Goal: Information Seeking & Learning: Learn about a topic

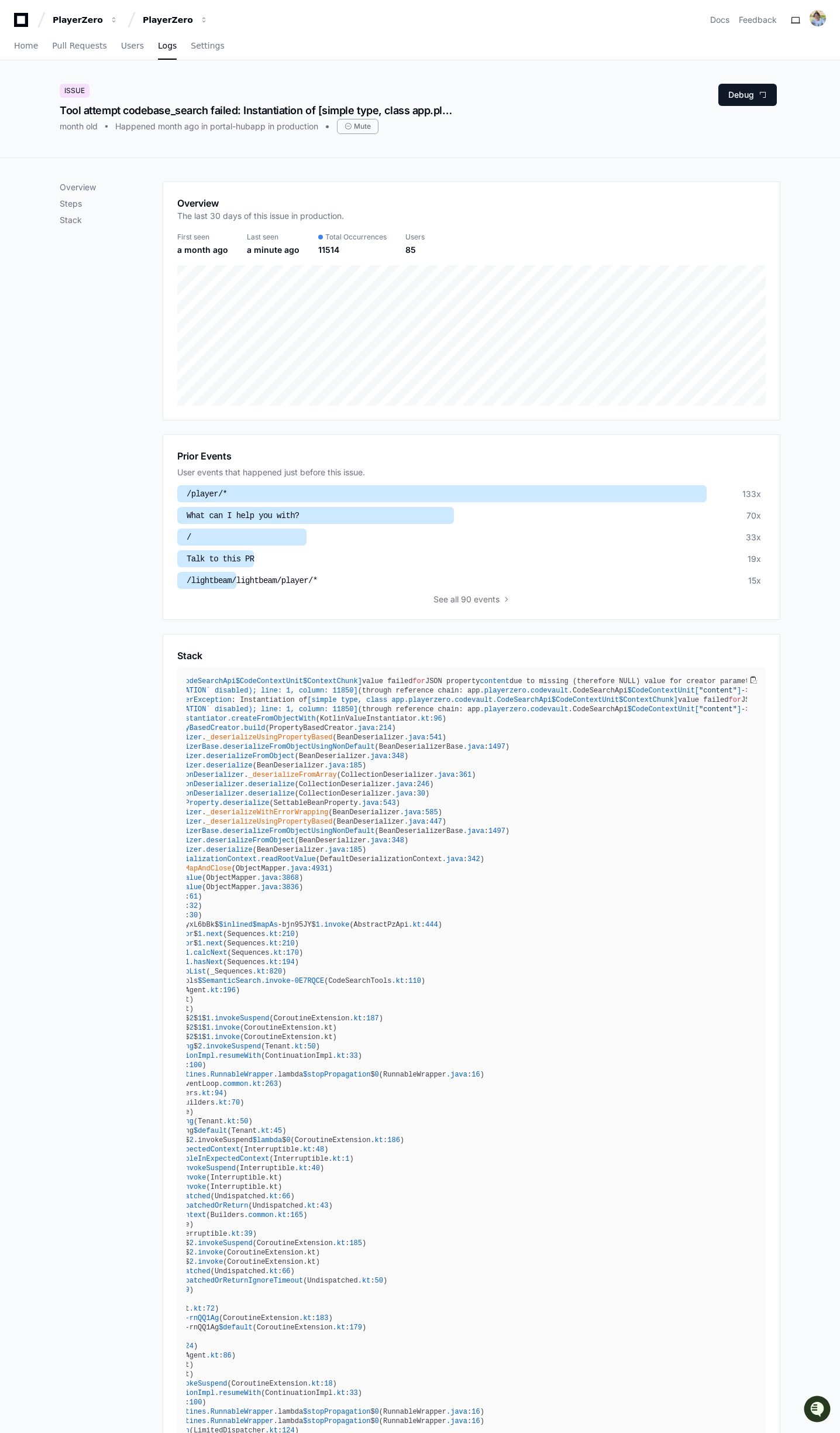
scroll to position [0, 267]
click at [555, 199] on div "Overview The last 30 days of this issue in production." at bounding box center [472, 212] width 589 height 33
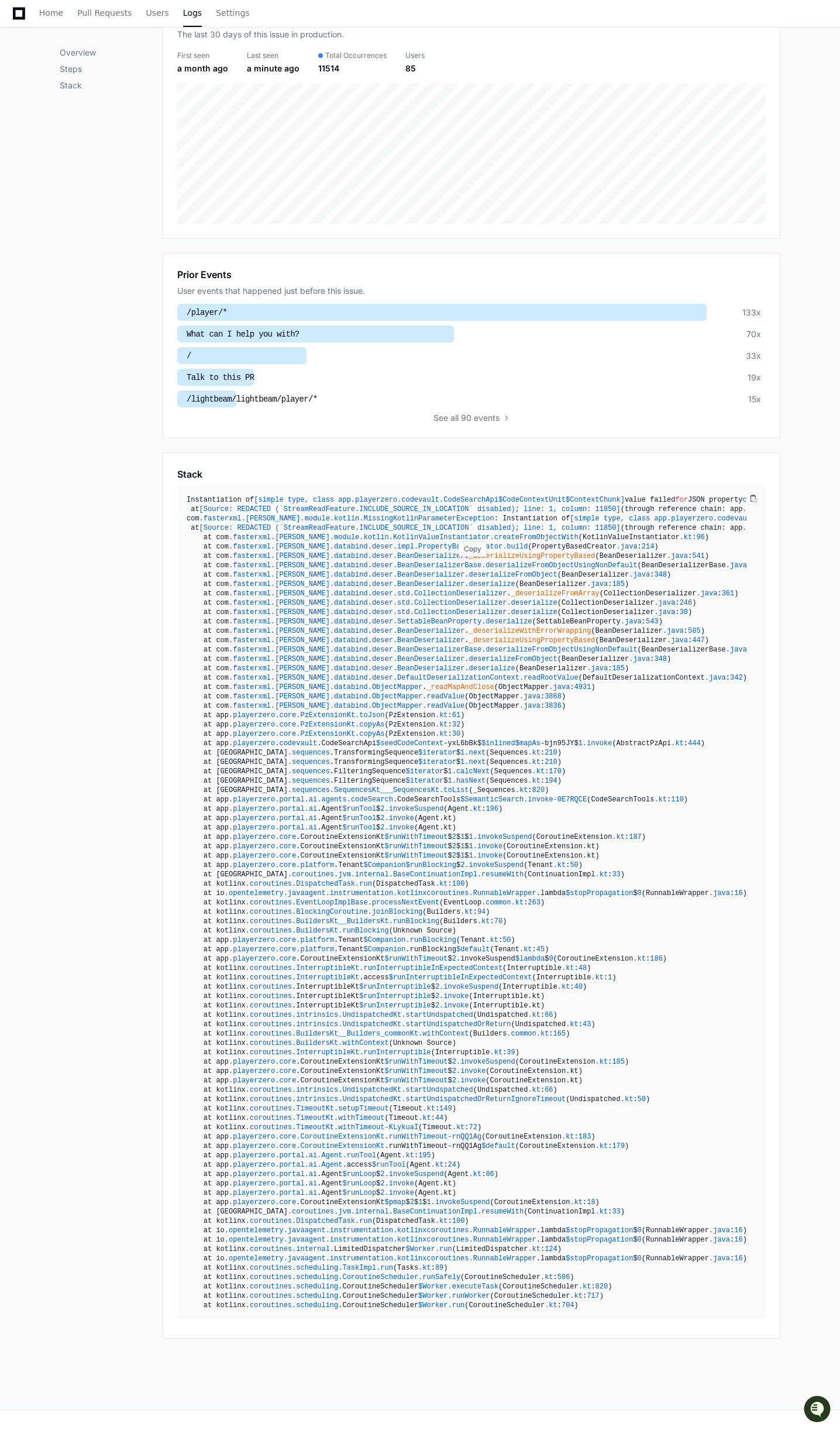
scroll to position [0, 0]
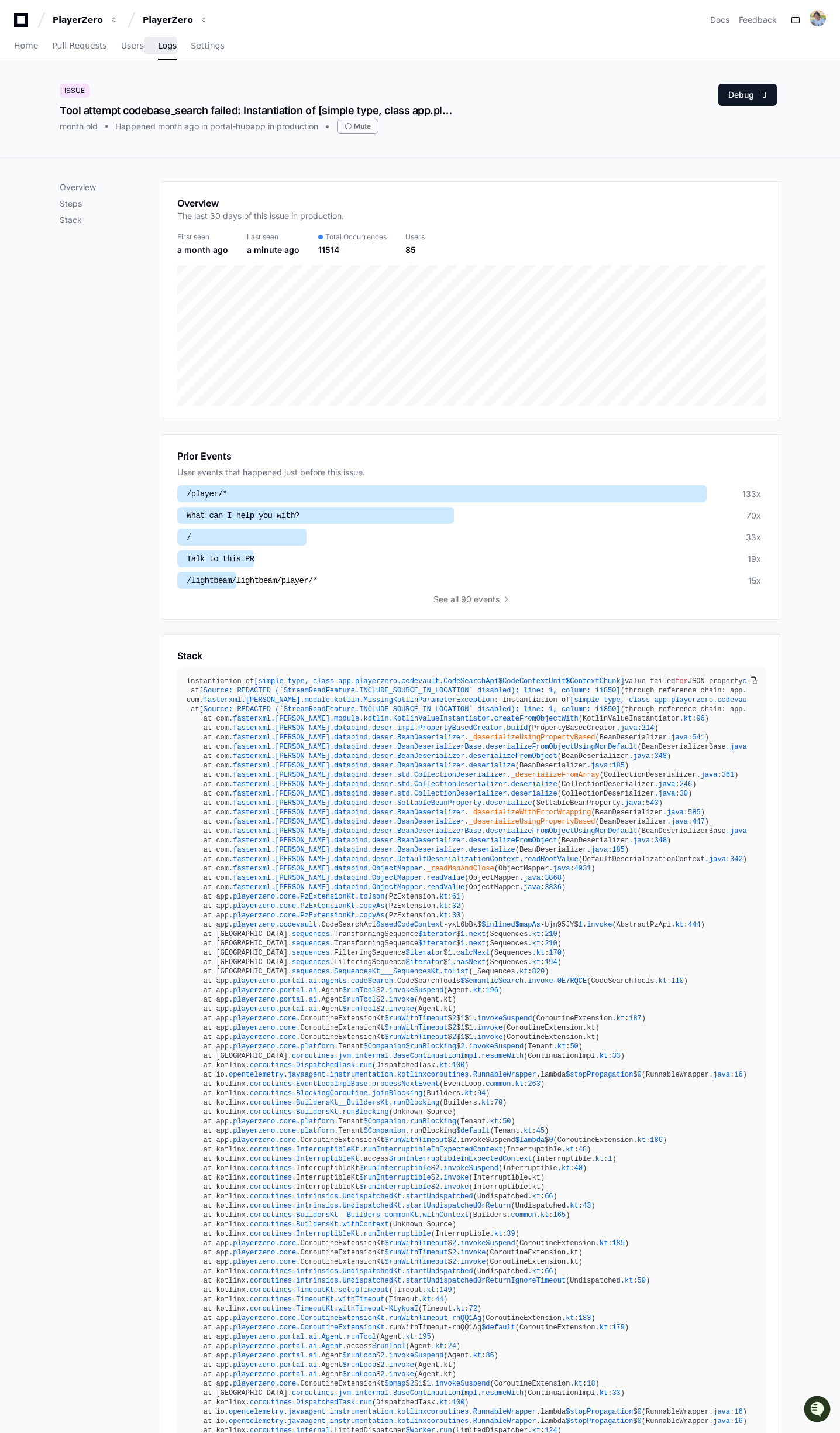
click at [163, 49] on span "Logs" at bounding box center [167, 45] width 19 height 7
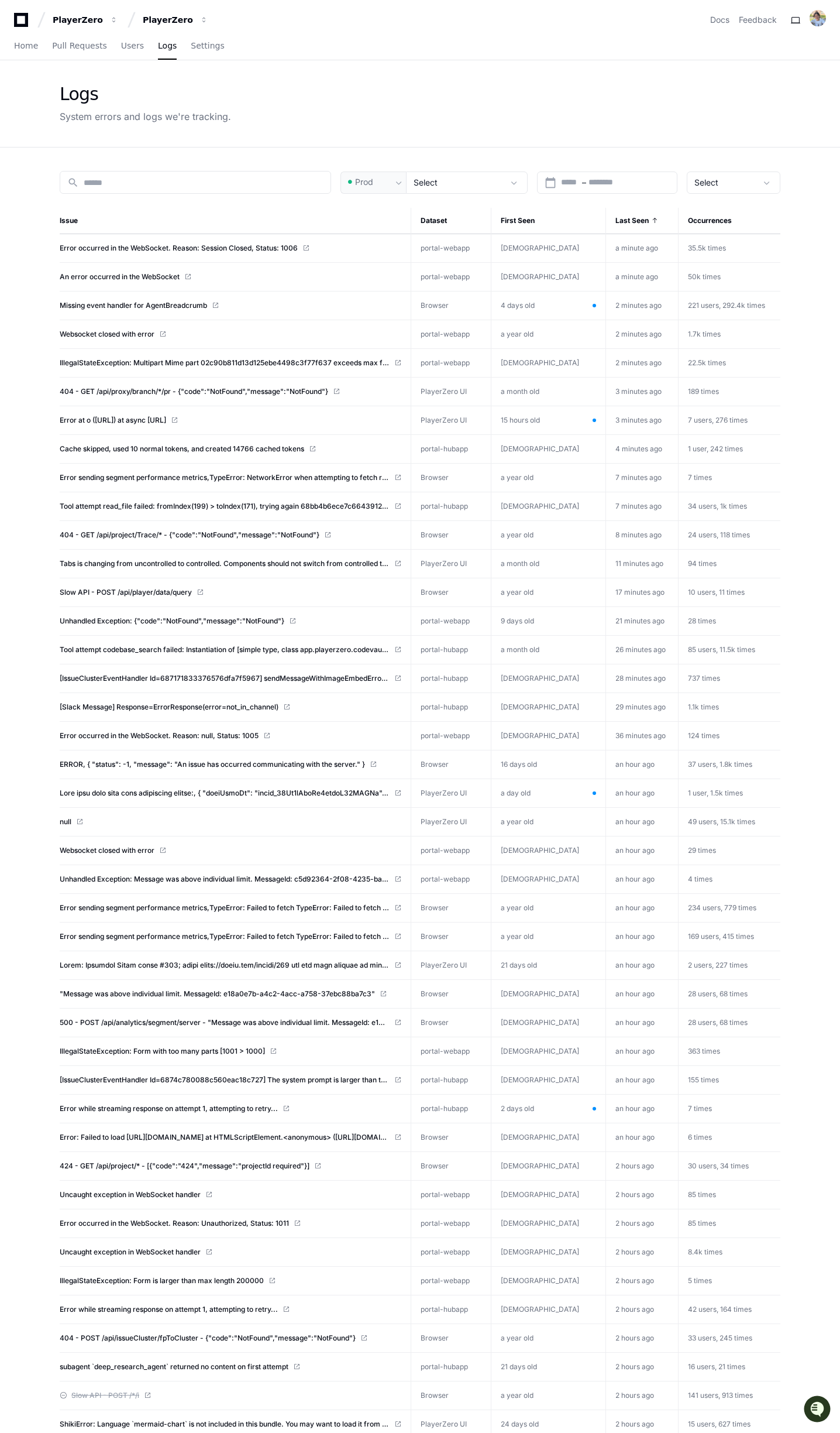
click at [441, 196] on div "search Prod Select calendar_today Start – End date Select Issue Dataset First S…" at bounding box center [420, 930] width 749 height 1566
click at [441, 185] on div "Select" at bounding box center [459, 183] width 90 height 11
click at [449, 98] on div at bounding box center [420, 716] width 840 height 1433
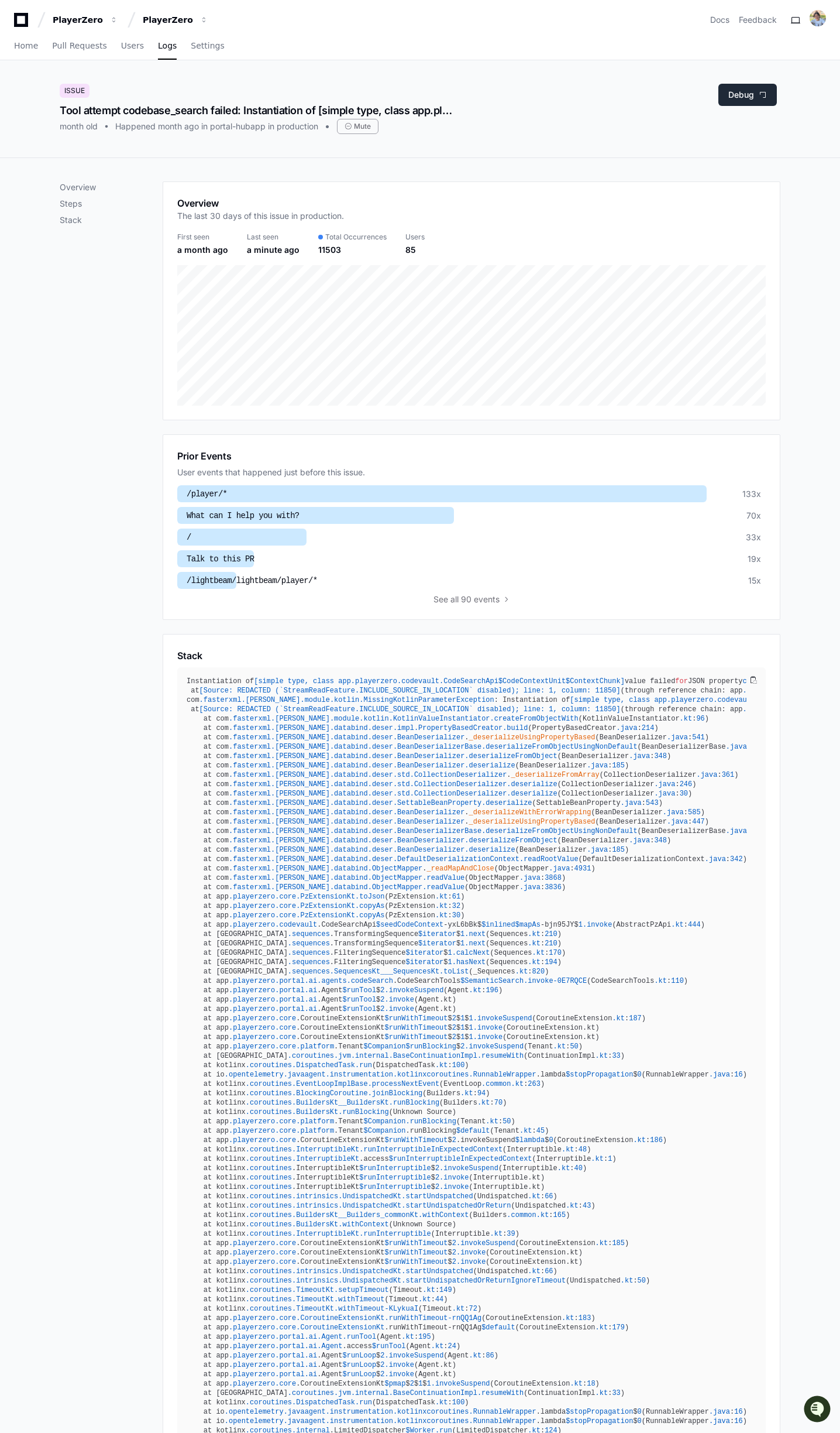
click at [743, 97] on button "Debug" at bounding box center [747, 95] width 58 height 22
